Goal: Task Accomplishment & Management: Complete application form

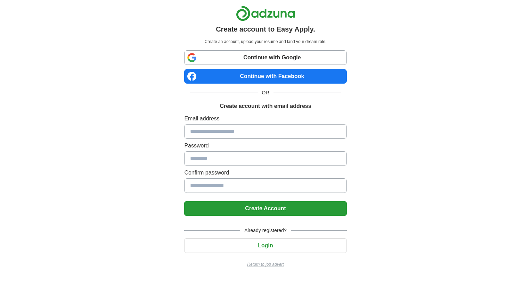
click at [213, 135] on input at bounding box center [265, 131] width 162 height 15
type input "**********"
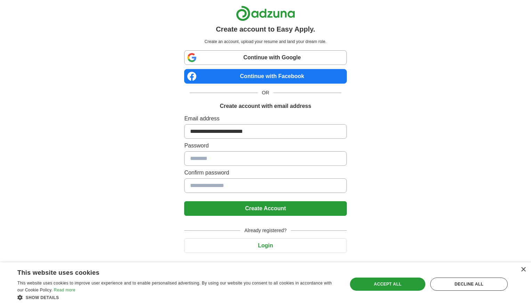
click at [214, 158] on input at bounding box center [265, 158] width 162 height 15
type input "**********"
